Goal: Task Accomplishment & Management: Manage account settings

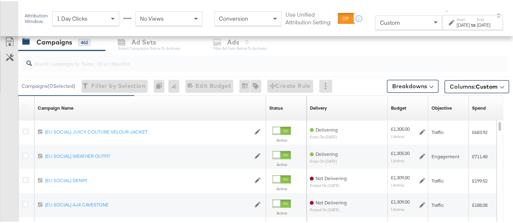
scroll to position [298, 0]
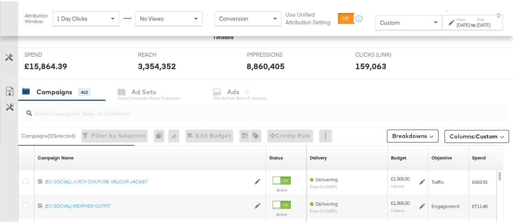
click at [62, 117] on div at bounding box center [264, 112] width 487 height 16
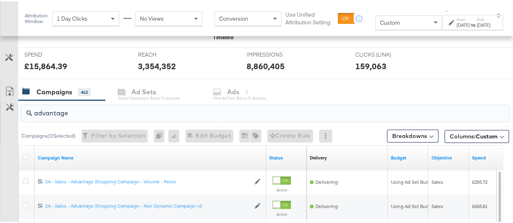
scroll to position [336, 0]
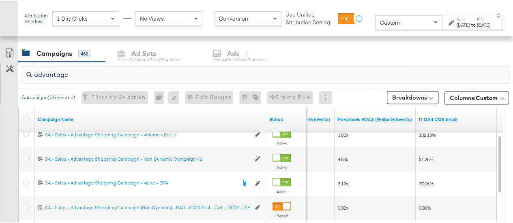
type input "advantage"
click at [456, 19] on label "Start:" at bounding box center [462, 18] width 13 height 5
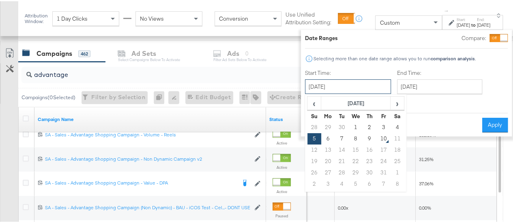
click at [313, 89] on input "[DATE]" at bounding box center [348, 85] width 86 height 15
click at [362, 140] on td "9" at bounding box center [369, 137] width 14 height 11
type input "[DATE]"
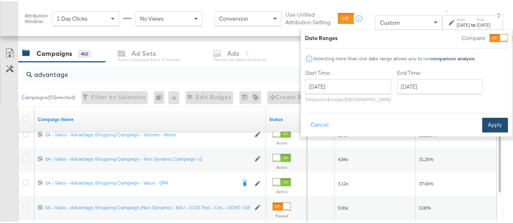
click at [482, 122] on button "Apply" at bounding box center [495, 124] width 26 height 15
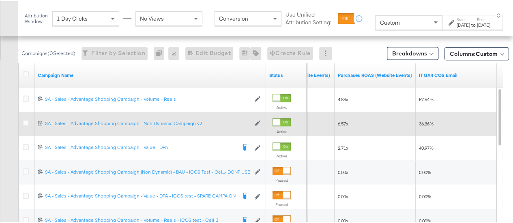
scroll to position [378, 0]
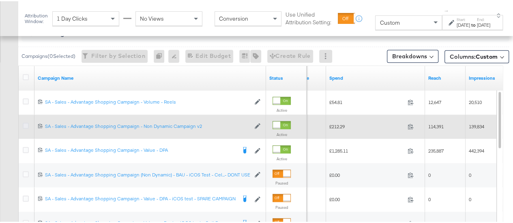
click at [24, 122] on icon at bounding box center [26, 125] width 6 height 6
click at [0, 0] on input "checkbox" at bounding box center [0, 0] width 0 height 0
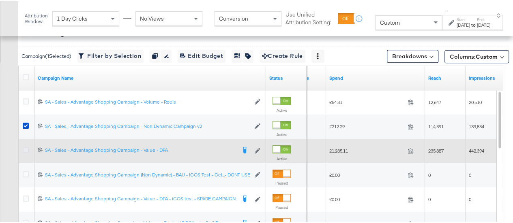
click at [23, 146] on icon at bounding box center [26, 149] width 6 height 6
click at [0, 0] on input "checkbox" at bounding box center [0, 0] width 0 height 0
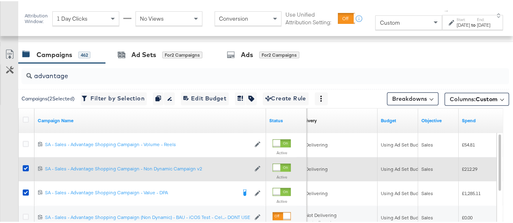
scroll to position [330, 0]
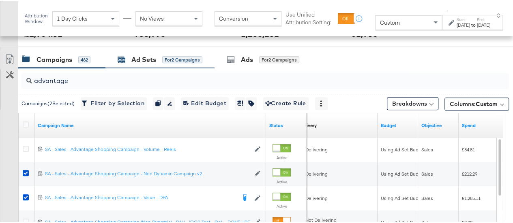
click at [136, 61] on div "Ad Sets" at bounding box center [143, 58] width 25 height 9
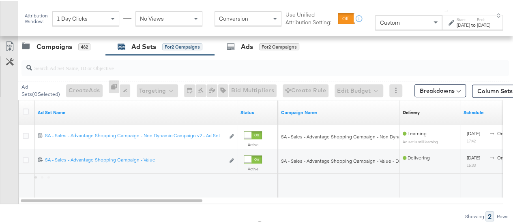
scroll to position [346, 0]
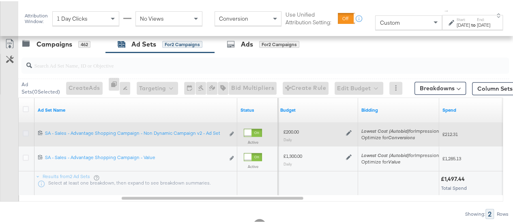
click at [26, 132] on icon at bounding box center [26, 132] width 6 height 6
click at [0, 0] on input "checkbox" at bounding box center [0, 0] width 0 height 0
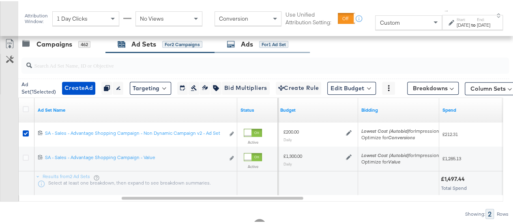
click at [251, 41] on div "Ads" at bounding box center [247, 43] width 12 height 9
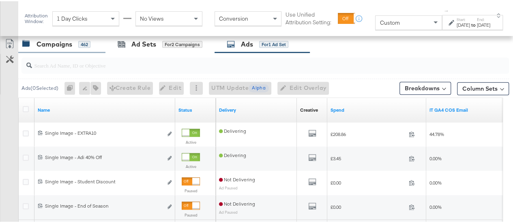
click at [60, 48] on div "Campaigns 462" at bounding box center [61, 42] width 87 height 17
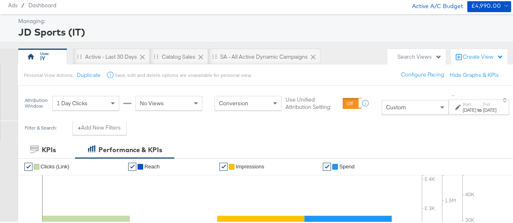
scroll to position [0, 0]
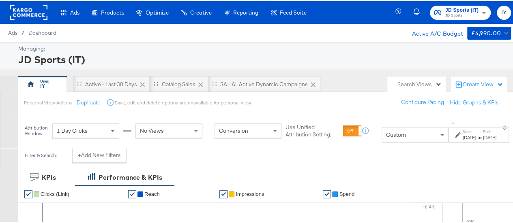
click at [449, 13] on span "JD Sports" at bounding box center [461, 14] width 33 height 6
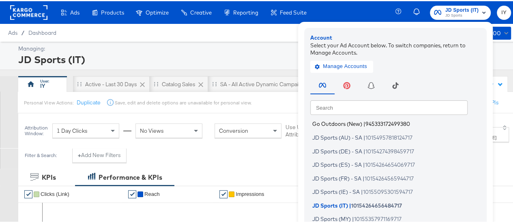
scroll to position [58, 0]
click at [335, 163] on span "JD Sports (ES) - SA" at bounding box center [336, 163] width 49 height 6
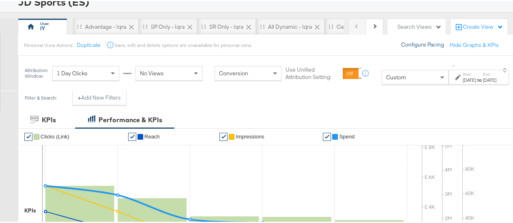
scroll to position [64, 0]
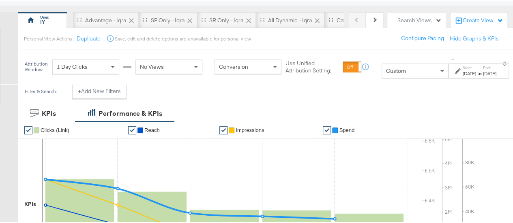
click at [462, 69] on label "Start:" at bounding box center [468, 66] width 13 height 5
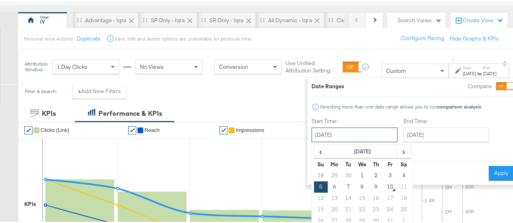
click at [363, 128] on input "[DATE]" at bounding box center [354, 133] width 86 height 15
click at [369, 186] on td "9" at bounding box center [376, 185] width 14 height 11
type input "[DATE]"
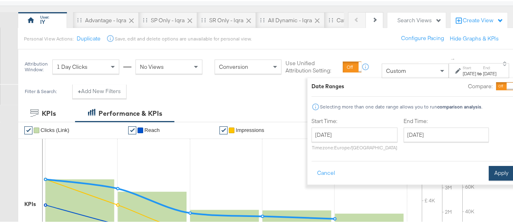
click at [488, 171] on button "Apply" at bounding box center [501, 172] width 26 height 15
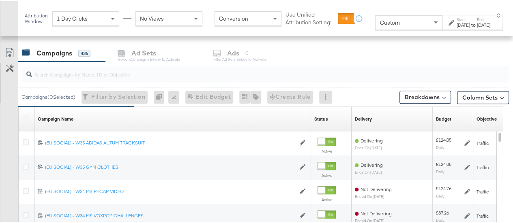
scroll to position [343, 0]
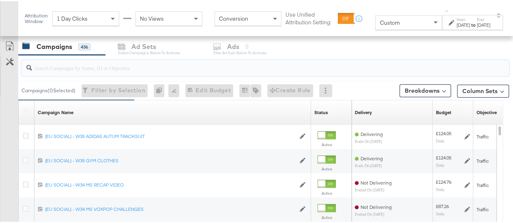
click at [113, 62] on input "search" at bounding box center [249, 64] width 434 height 16
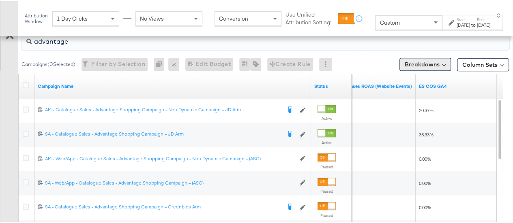
scroll to position [370, 0]
type input "advantage"
click at [470, 25] on div "to" at bounding box center [473, 24] width 7 height 6
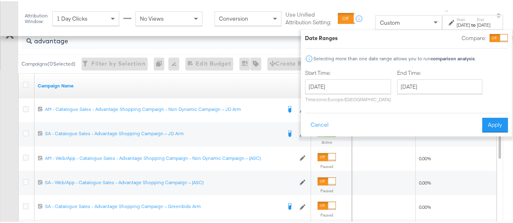
click at [360, 93] on div "October 9th 2025 ‹ October 2025 › Su Mo Tu We Th Fr Sa 28 29 30 1 2 3 4 5 6 7 8…" at bounding box center [348, 89] width 86 height 23
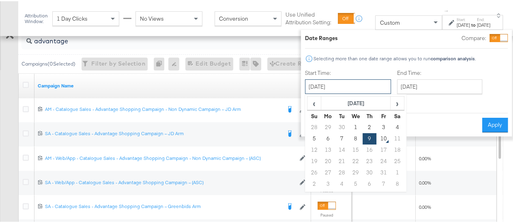
click at [361, 84] on input "[DATE]" at bounding box center [348, 85] width 86 height 15
click at [349, 135] on td "8" at bounding box center [356, 137] width 14 height 11
type input "October 8th 2025"
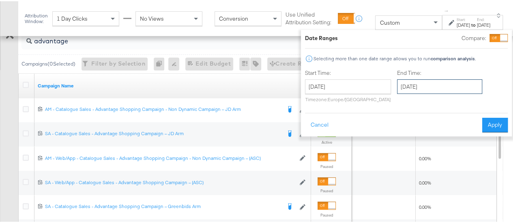
click at [397, 90] on input "[DATE]" at bounding box center [439, 85] width 85 height 15
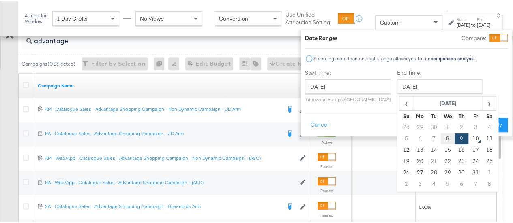
click at [441, 137] on td "8" at bounding box center [448, 137] width 14 height 11
type input "October 8th 2025"
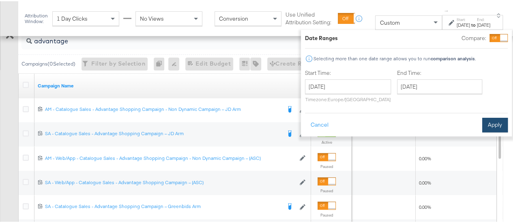
click at [482, 118] on button "Apply" at bounding box center [495, 124] width 26 height 15
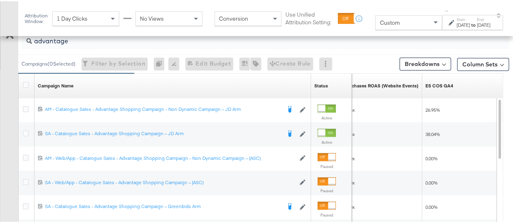
click at [470, 24] on div "to" at bounding box center [473, 24] width 7 height 6
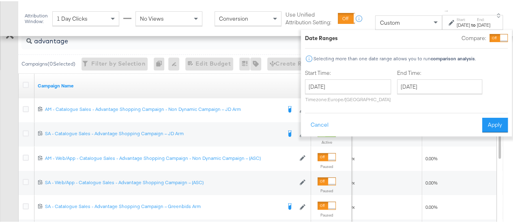
click at [381, 85] on div "Start Time: October 8th 2025 ‹ October 2025 › Su Mo Tu We Th Fr Sa 28 29 30 1 2…" at bounding box center [395, 86] width 180 height 37
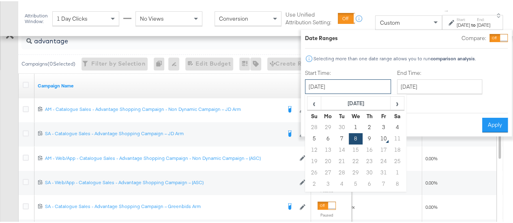
click at [358, 83] on input "October 8th 2025" at bounding box center [348, 85] width 86 height 15
click at [335, 136] on td "7" at bounding box center [342, 137] width 14 height 11
type input "October 7th 2025"
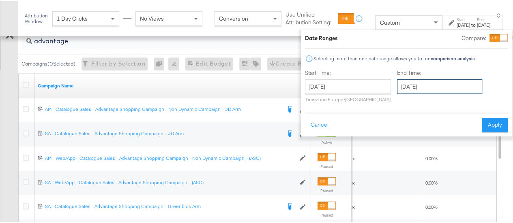
click at [425, 84] on input "October 8th 2025" at bounding box center [439, 85] width 85 height 15
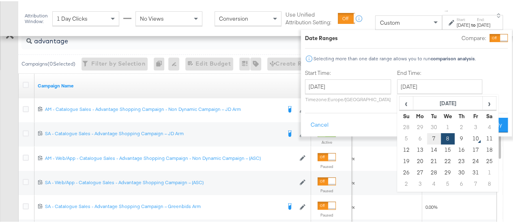
click at [427, 141] on td "7" at bounding box center [434, 137] width 14 height 11
type input "October 7th 2025"
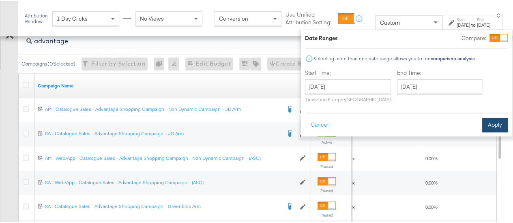
click at [482, 125] on button "Apply" at bounding box center [495, 124] width 26 height 15
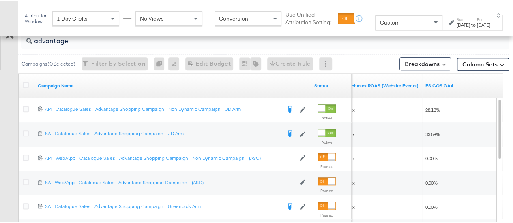
click at [477, 21] on label "End:" at bounding box center [483, 18] width 13 height 5
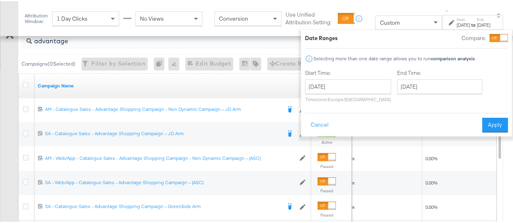
click at [340, 93] on div "October 7th 2025 ‹ October 2025 › Su Mo Tu We Th Fr Sa 28 29 30 1 2 3 4 5 6 7 8…" at bounding box center [348, 89] width 86 height 23
click at [343, 87] on input "October 7th 2025" at bounding box center [348, 85] width 86 height 15
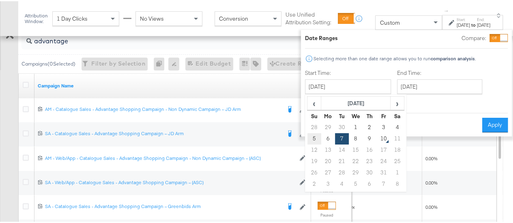
click at [307, 137] on td "5" at bounding box center [314, 137] width 14 height 11
type input "[DATE]"
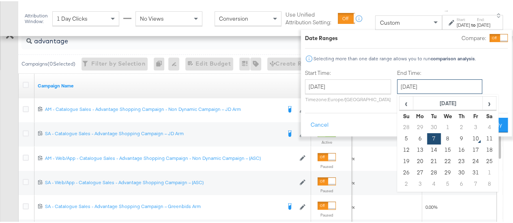
click at [402, 86] on input "October 7th 2025" at bounding box center [439, 85] width 85 height 15
click at [454, 139] on td "9" at bounding box center [461, 137] width 14 height 11
type input "[DATE]"
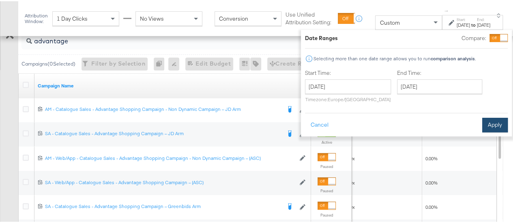
click at [494, 120] on button "Apply" at bounding box center [495, 124] width 26 height 15
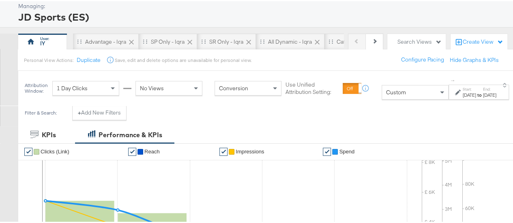
scroll to position [98, 0]
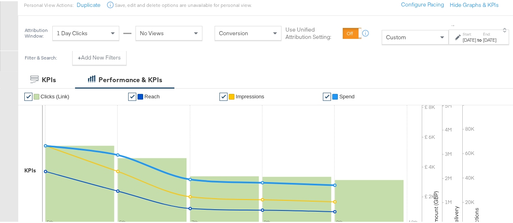
click at [485, 34] on label "End:" at bounding box center [489, 32] width 13 height 5
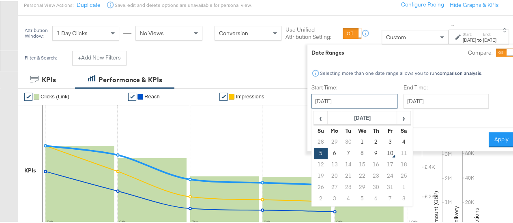
click at [374, 101] on input "[DATE]" at bounding box center [354, 100] width 86 height 15
click at [369, 152] on td "9" at bounding box center [376, 152] width 14 height 11
type input "[DATE]"
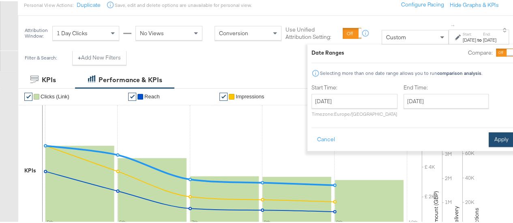
click at [488, 141] on button "Apply" at bounding box center [501, 138] width 26 height 15
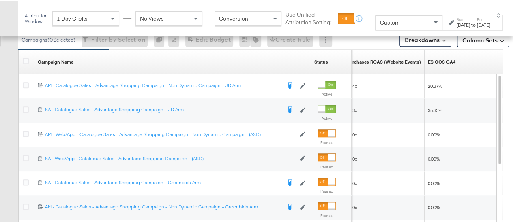
scroll to position [395, 0]
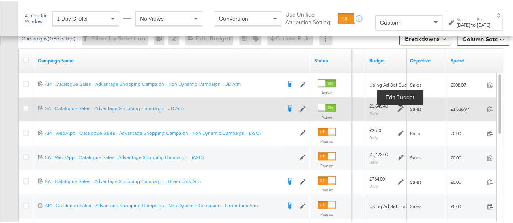
click at [400, 105] on icon at bounding box center [401, 108] width 6 height 6
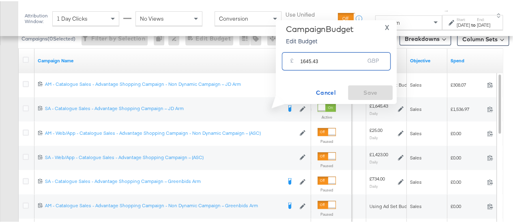
click at [307, 60] on input "1645.43" at bounding box center [332, 56] width 64 height 17
click at [306, 60] on input "1645.43" at bounding box center [332, 56] width 64 height 17
type input "1745.43"
click at [379, 91] on span "Save" at bounding box center [370, 92] width 38 height 10
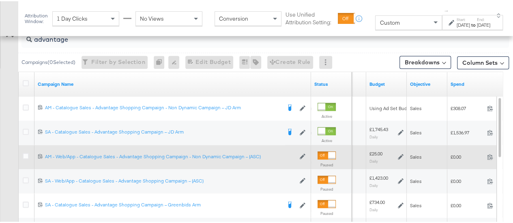
scroll to position [368, 0]
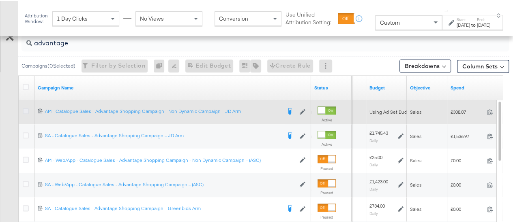
click at [26, 107] on icon at bounding box center [26, 110] width 6 height 6
click at [0, 0] on input "checkbox" at bounding box center [0, 0] width 0 height 0
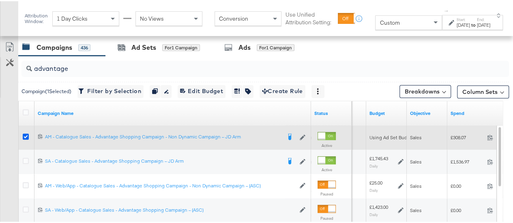
scroll to position [340, 0]
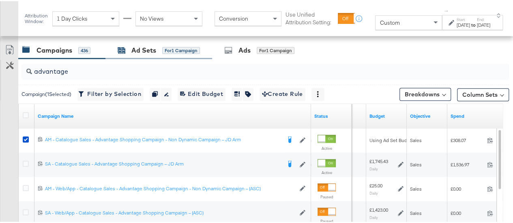
click at [157, 47] on div "Ad Sets for 1 Campaign" at bounding box center [159, 49] width 82 height 9
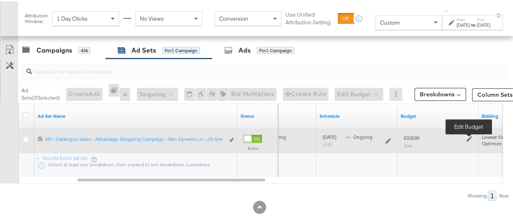
click at [469, 137] on icon at bounding box center [469, 138] width 6 height 6
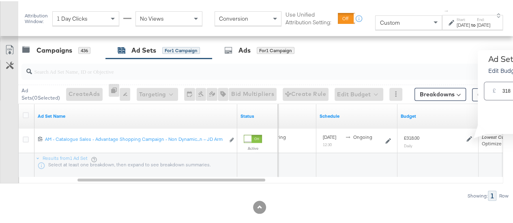
click at [429, 190] on div "Showing: 1 Row" at bounding box center [254, 195] width 509 height 10
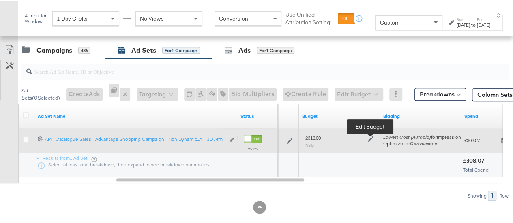
click at [370, 136] on icon at bounding box center [371, 138] width 6 height 6
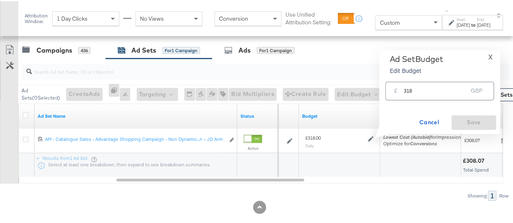
click at [406, 89] on input "318" at bounding box center [435, 86] width 64 height 17
type input "418"
click at [470, 118] on span "Save" at bounding box center [473, 121] width 38 height 10
